Goal: Transaction & Acquisition: Purchase product/service

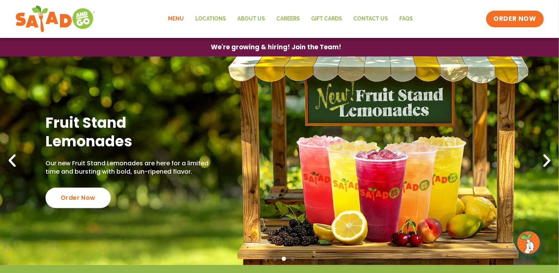
click at [177, 17] on link "Menu" at bounding box center [175, 18] width 27 height 17
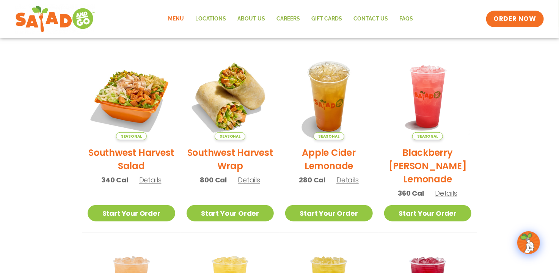
scroll to position [23, 0]
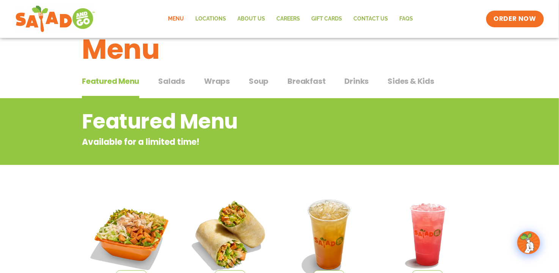
click at [254, 79] on span "Soup" at bounding box center [259, 80] width 20 height 11
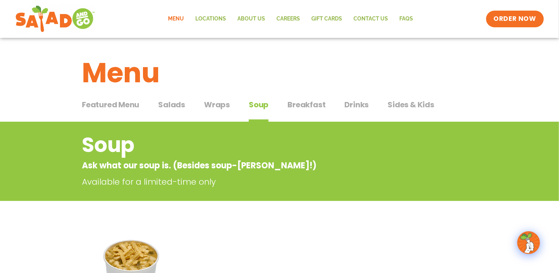
click at [400, 104] on span "Sides & Kids" at bounding box center [410, 104] width 47 height 11
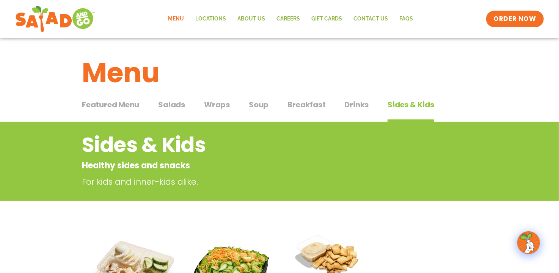
click at [113, 105] on span "Featured Menu" at bounding box center [110, 104] width 57 height 11
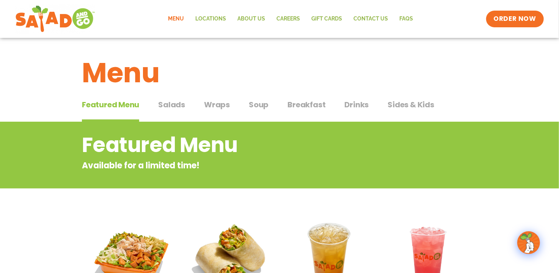
click at [171, 103] on span "Salads" at bounding box center [171, 104] width 27 height 11
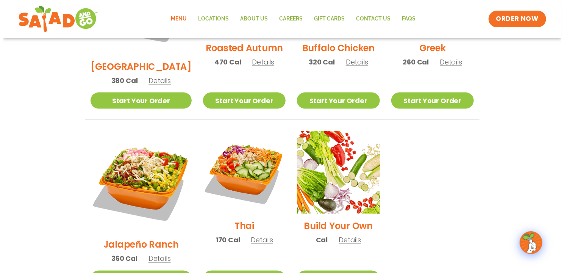
scroll to position [493, 0]
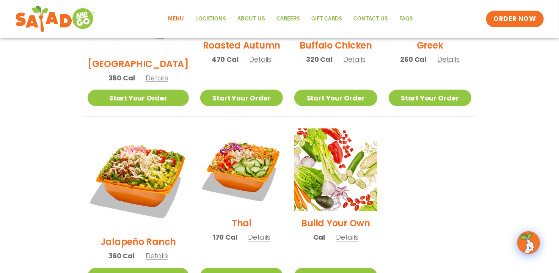
click at [336, 233] on span "Details" at bounding box center [347, 237] width 22 height 9
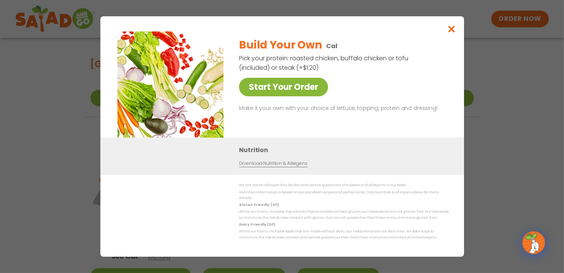
click at [263, 92] on link "Start Your Order" at bounding box center [283, 87] width 89 height 19
